Goal: Task Accomplishment & Management: Use online tool/utility

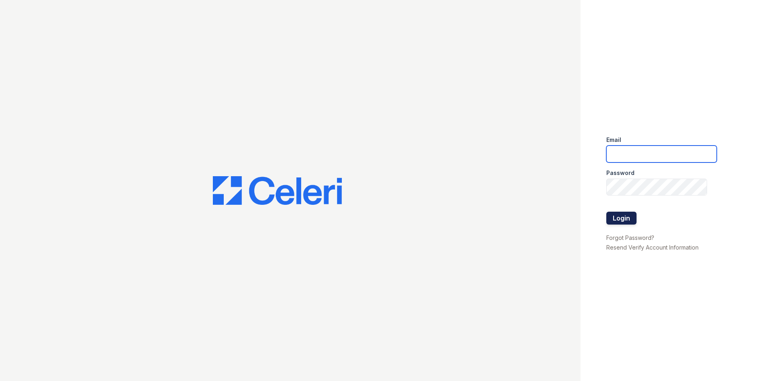
type input "[EMAIL_ADDRESS][DOMAIN_NAME]"
click at [615, 212] on button "Login" at bounding box center [621, 218] width 30 height 13
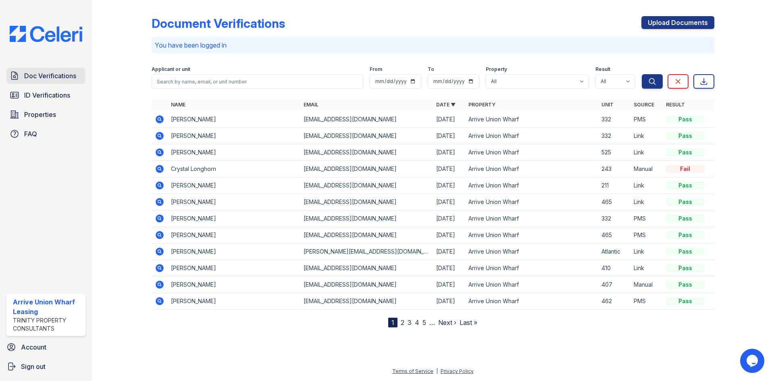
click at [49, 75] on span "Doc Verifications" at bounding box center [50, 76] width 52 height 10
